Goal: Task Accomplishment & Management: Manage account settings

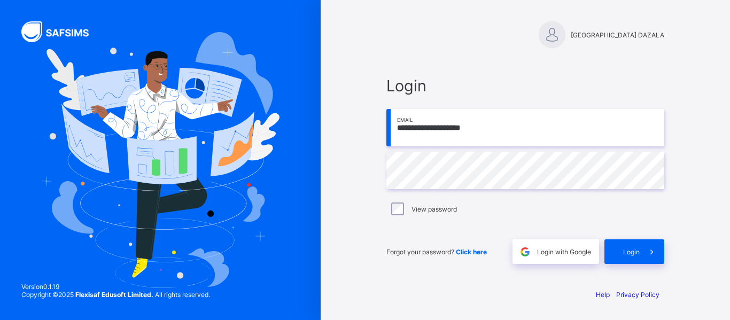
click at [570, 32] on div "[GEOGRAPHIC_DATA] DAZALA" at bounding box center [526, 34] width 278 height 27
click at [570, 31] on div "[GEOGRAPHIC_DATA] DAZALA" at bounding box center [526, 34] width 278 height 27
click at [554, 35] on div at bounding box center [552, 34] width 27 height 27
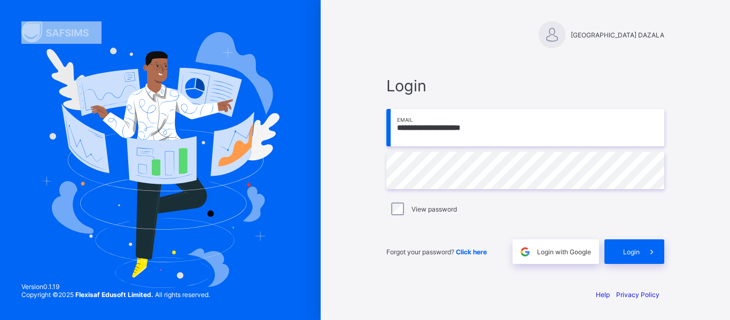
click at [554, 34] on div at bounding box center [552, 34] width 27 height 27
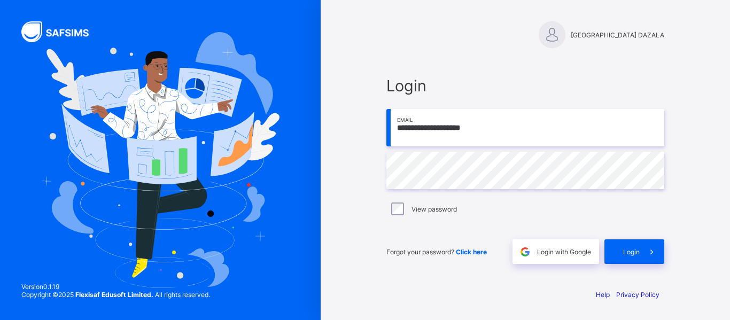
click at [554, 34] on div at bounding box center [552, 34] width 27 height 27
click at [458, 195] on div "**********" at bounding box center [526, 170] width 278 height 188
click at [615, 250] on div "Login" at bounding box center [635, 252] width 60 height 25
click at [641, 248] on span at bounding box center [652, 252] width 25 height 25
click at [646, 252] on span at bounding box center [652, 252] width 25 height 25
